Goal: Information Seeking & Learning: Learn about a topic

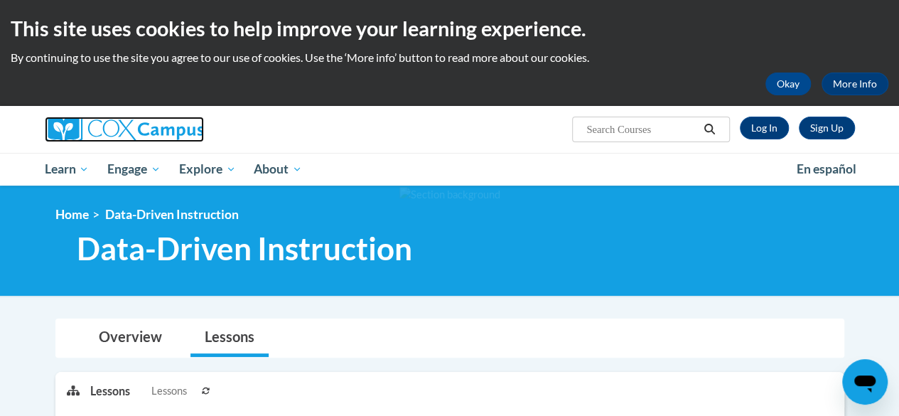
click at [172, 125] on img at bounding box center [124, 130] width 159 height 26
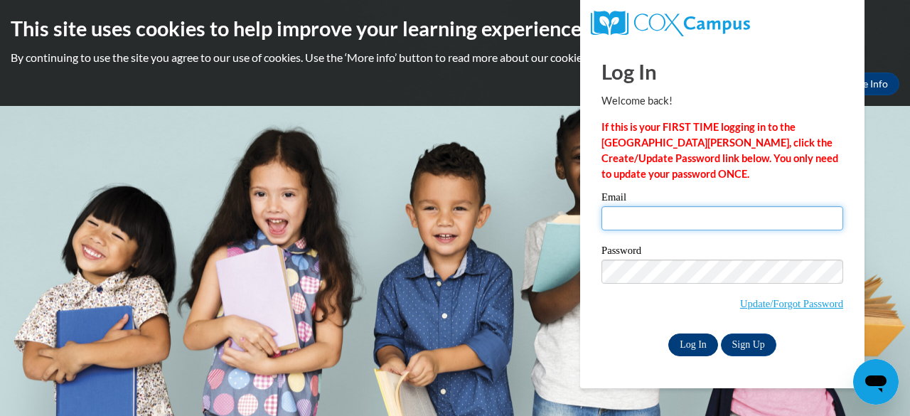
type input "sperki48@students.kennesaw.edu"
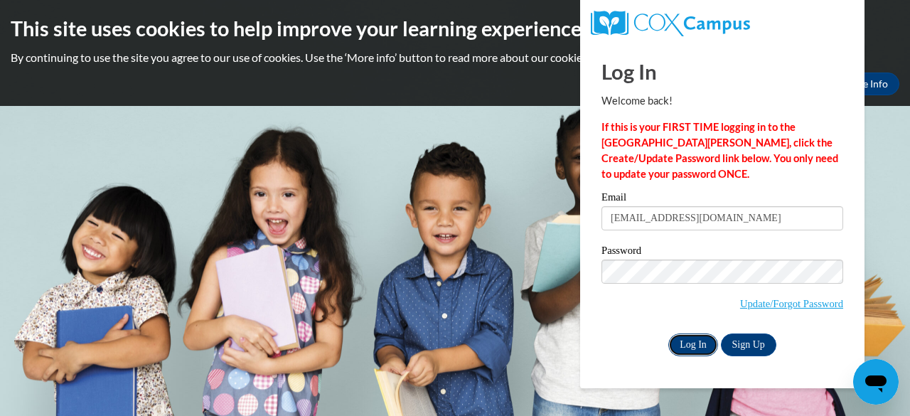
click at [684, 335] on input "Log In" at bounding box center [693, 344] width 50 height 23
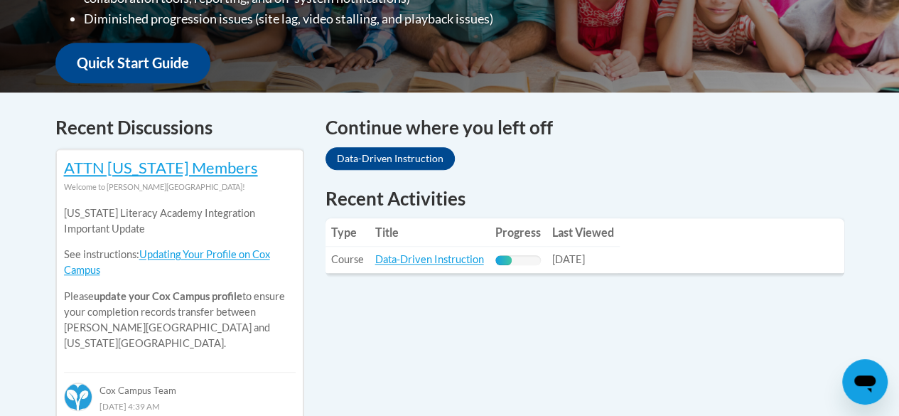
scroll to position [516, 0]
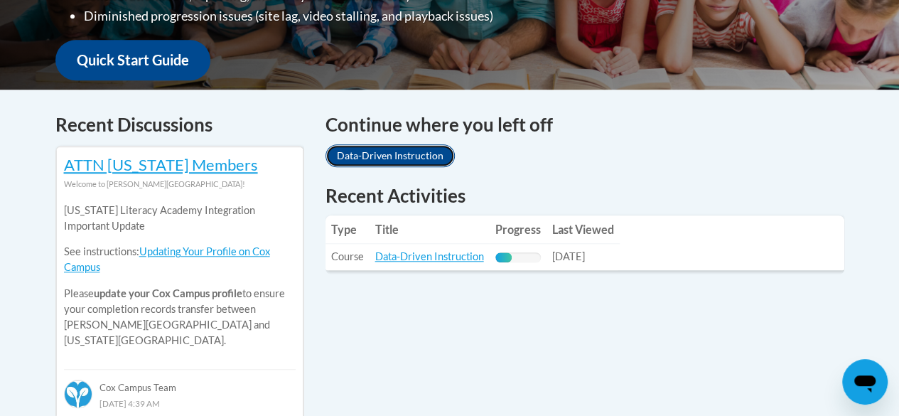
click at [385, 153] on link "Data-Driven Instruction" at bounding box center [390, 155] width 129 height 23
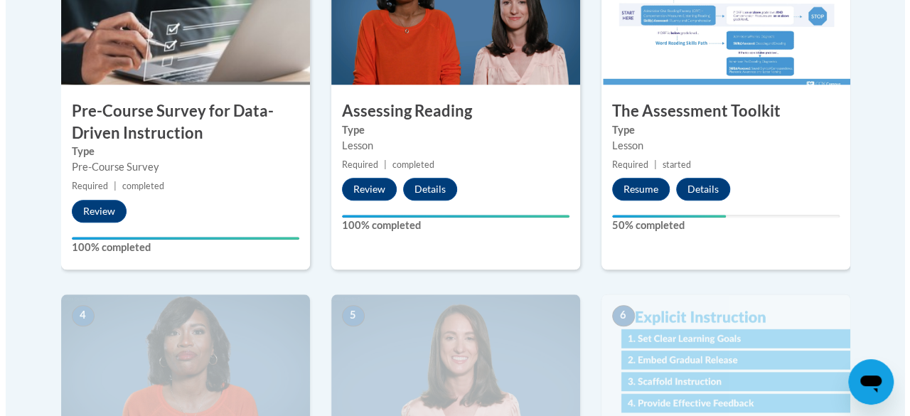
scroll to position [555, 0]
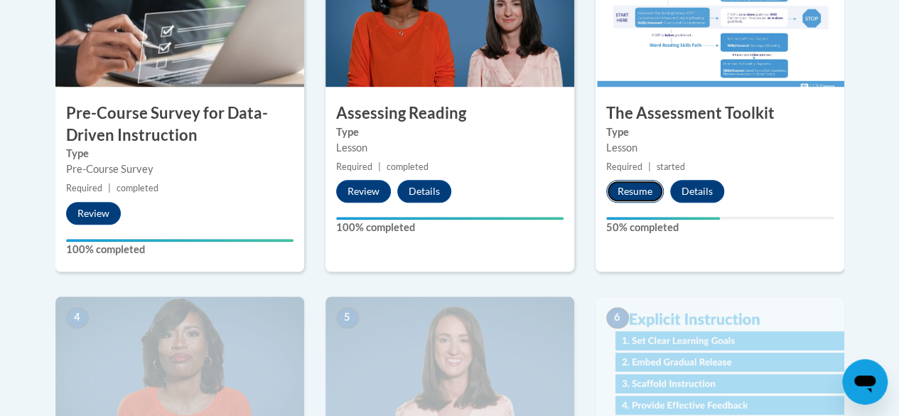
click at [636, 187] on button "Resume" at bounding box center [636, 191] width 58 height 23
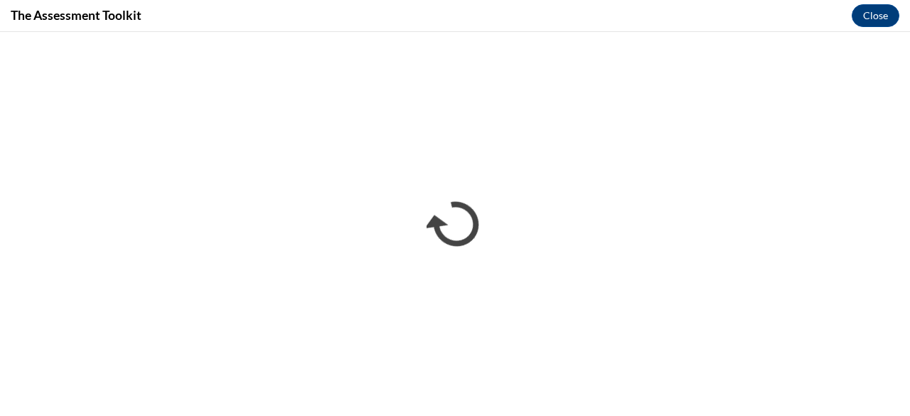
scroll to position [0, 0]
